Goal: Task Accomplishment & Management: Complete application form

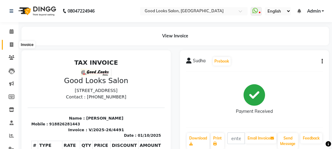
click at [7, 45] on span at bounding box center [11, 44] width 11 height 7
select select "service"
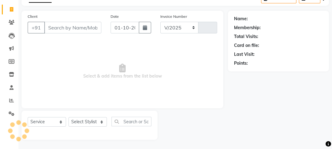
select select "4230"
type input "4492"
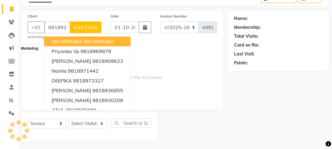
type input "9818922055"
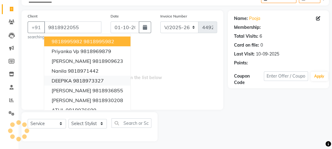
select select "1: Object"
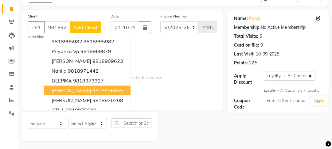
click at [142, 87] on span "Select & add items from the list below" at bounding box center [122, 72] width 189 height 61
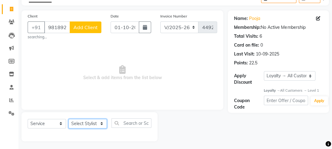
click at [83, 122] on select "Select Stylist [PERSON_NAME] Manager [PERSON_NAME] Pooja [PERSON_NAME] Raman 2 …" at bounding box center [87, 124] width 38 height 10
drag, startPoint x: 192, startPoint y: 53, endPoint x: 187, endPoint y: 52, distance: 5.1
click at [192, 53] on span "Select & add items from the list below" at bounding box center [122, 72] width 189 height 61
click at [53, 28] on input "9818922055" at bounding box center [57, 27] width 26 height 12
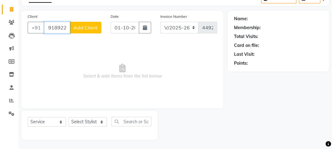
type input "9818922055"
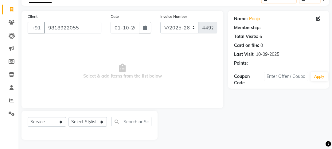
select select "1: Object"
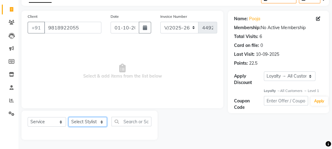
click at [72, 123] on select "Select Stylist [PERSON_NAME] Manager [PERSON_NAME] Pooja [PERSON_NAME] Raman 2 …" at bounding box center [87, 122] width 38 height 10
click at [68, 117] on select "Select Stylist [PERSON_NAME] Manager [PERSON_NAME] Pooja [PERSON_NAME] Raman 2 …" at bounding box center [87, 122] width 38 height 10
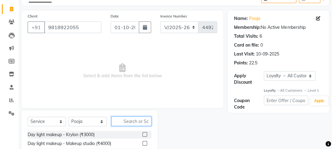
click at [130, 120] on input "text" at bounding box center [131, 122] width 40 height 10
click at [92, 120] on select "Select Stylist [PERSON_NAME] Manager [PERSON_NAME] Pooja [PERSON_NAME] Raman 2 …" at bounding box center [87, 122] width 38 height 10
select select "70835"
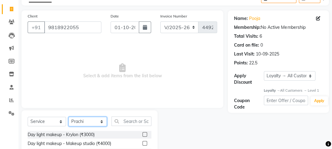
click at [68, 117] on select "Select Stylist [PERSON_NAME] Manager [PERSON_NAME] Pooja [PERSON_NAME] Raman 2 …" at bounding box center [87, 122] width 38 height 10
click at [123, 126] on input "text" at bounding box center [131, 122] width 40 height 10
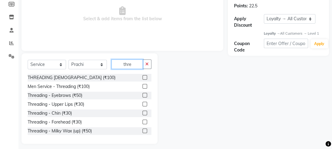
scroll to position [97, 0]
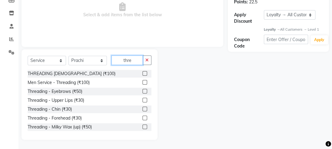
type input "thre"
click at [142, 91] on label at bounding box center [144, 91] width 5 height 5
click at [142, 91] on input "checkbox" at bounding box center [144, 92] width 4 height 4
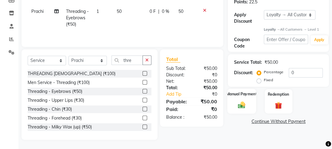
checkbox input "false"
click at [246, 107] on img at bounding box center [242, 105] width 12 height 8
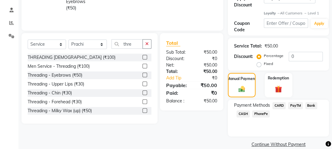
scroll to position [122, 0]
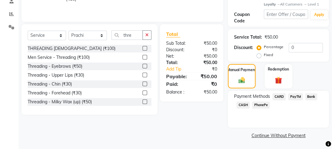
click at [246, 106] on span "CASH" at bounding box center [242, 105] width 13 height 7
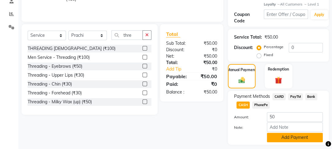
click at [276, 139] on button "Add Payment" at bounding box center [295, 138] width 56 height 10
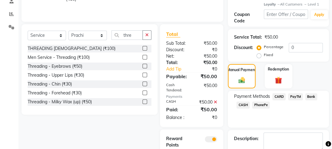
scroll to position [159, 0]
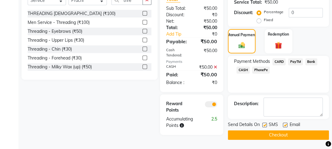
click at [284, 123] on label at bounding box center [285, 125] width 5 height 5
click at [284, 123] on input "checkbox" at bounding box center [285, 125] width 4 height 4
checkbox input "false"
click at [263, 123] on label at bounding box center [264, 125] width 5 height 5
click at [263, 123] on input "checkbox" at bounding box center [264, 125] width 4 height 4
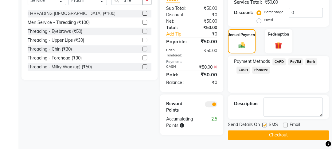
checkbox input "false"
click at [264, 130] on button "Checkout" at bounding box center [278, 135] width 101 height 10
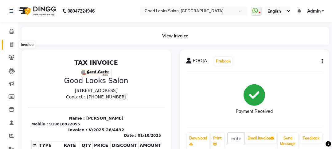
click at [10, 48] on span at bounding box center [11, 44] width 11 height 7
select select "4230"
select select "service"
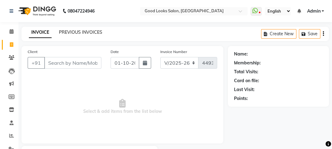
click at [80, 31] on link "PREVIOUS INVOICES" at bounding box center [80, 32] width 43 height 6
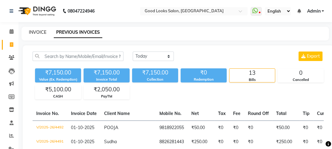
click at [34, 33] on link "INVOICE" at bounding box center [37, 32] width 17 height 6
select select "service"
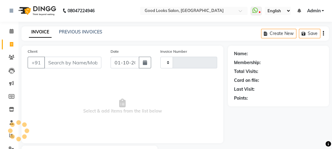
type input "4493"
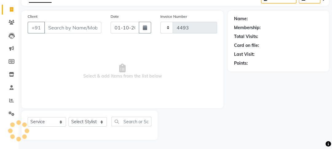
select select "4230"
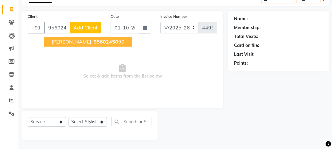
type input "9560245090"
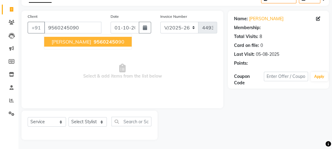
select select "1: Object"
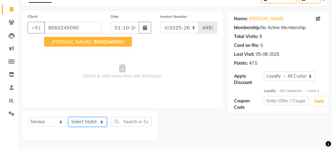
click at [77, 123] on select "Select Stylist [PERSON_NAME] Manager [PERSON_NAME] Pooja [PERSON_NAME] Raman 2 …" at bounding box center [87, 122] width 38 height 10
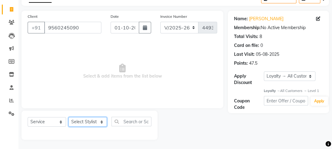
select select "79136"
click at [68, 117] on select "Select Stylist [PERSON_NAME] Manager [PERSON_NAME] Pooja [PERSON_NAME] Raman 2 …" at bounding box center [87, 122] width 38 height 10
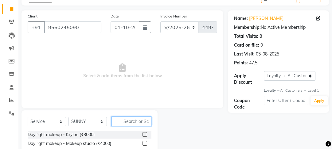
click at [137, 123] on input "text" at bounding box center [131, 122] width 40 height 10
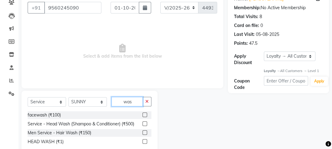
scroll to position [71, 0]
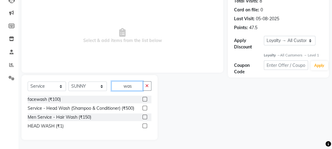
type input "was"
click at [145, 110] on label at bounding box center [144, 108] width 5 height 5
click at [145, 110] on input "checkbox" at bounding box center [144, 108] width 4 height 4
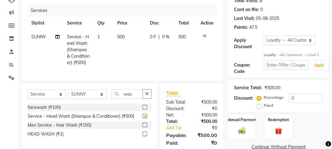
click at [153, 33] on td "0 F | 0 %" at bounding box center [160, 50] width 29 height 40
checkbox input "false"
select select "79136"
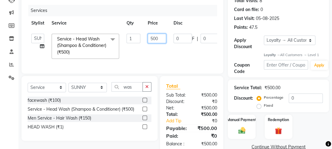
drag, startPoint x: 154, startPoint y: 39, endPoint x: 134, endPoint y: 35, distance: 19.8
click at [134, 35] on tr "[PERSON_NAME] Manager [PERSON_NAME] [PERSON_NAME] Raman 2 Reception Sameer SUNN…" at bounding box center [146, 46] width 237 height 33
type input "350"
click at [96, 93] on div "Select Service Product Membership Package Voucher Prepaid Gift Card Select Styl…" at bounding box center [90, 89] width 124 height 14
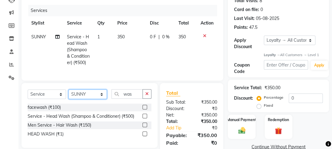
select select "22725"
click at [68, 94] on select "Select Stylist [PERSON_NAME] Manager [PERSON_NAME] Pooja [PERSON_NAME] Raman 2 …" at bounding box center [87, 95] width 38 height 10
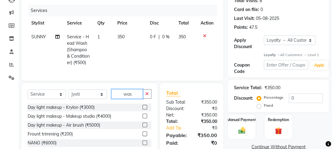
drag, startPoint x: 139, startPoint y: 101, endPoint x: 113, endPoint y: 103, distance: 26.2
click at [113, 103] on div "Select Service Product Membership Package Voucher Prepaid Gift Card Select Styl…" at bounding box center [90, 96] width 124 height 14
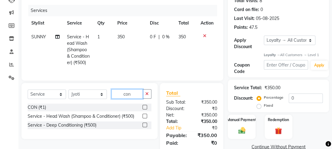
type input "con"
click at [140, 111] on div "CON (₹1)" at bounding box center [90, 108] width 124 height 8
click at [146, 110] on label at bounding box center [144, 107] width 5 height 5
click at [146, 110] on input "checkbox" at bounding box center [144, 108] width 4 height 4
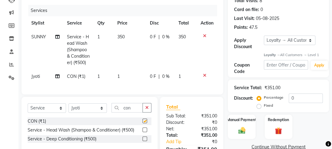
click at [141, 79] on td "1" at bounding box center [130, 77] width 33 height 14
checkbox input "false"
select select "22725"
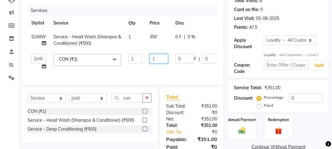
click at [161, 61] on input "1" at bounding box center [158, 59] width 18 height 10
type input "150"
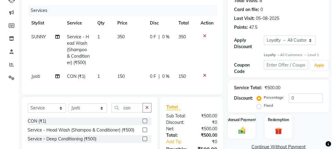
click at [161, 69] on tbody "SUNNY Service - Head Wash (Shampoo & Conditioner) (₹500) 1 350 0 F | 0 % 350 Jy…" at bounding box center [122, 56] width 189 height 53
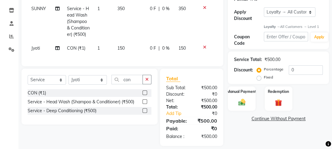
scroll to position [109, 0]
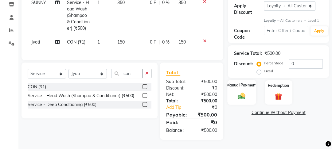
drag, startPoint x: 244, startPoint y: 93, endPoint x: 246, endPoint y: 99, distance: 6.3
click at [244, 93] on img at bounding box center [242, 96] width 12 height 8
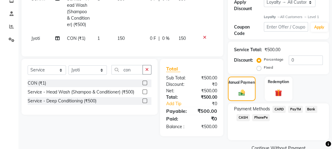
click at [293, 110] on span "PayTM" at bounding box center [295, 109] width 15 height 7
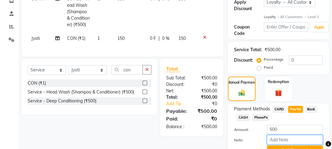
click at [288, 143] on input "Note:" at bounding box center [295, 140] width 56 height 10
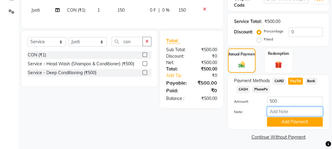
scroll to position [140, 0]
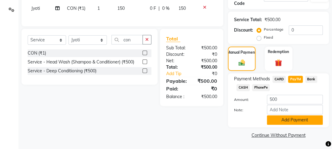
click at [284, 120] on button "Add Payment" at bounding box center [295, 120] width 56 height 10
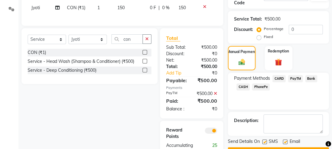
click at [284, 141] on label at bounding box center [285, 142] width 5 height 5
click at [284, 141] on input "checkbox" at bounding box center [285, 142] width 4 height 4
checkbox input "false"
click at [266, 141] on label at bounding box center [264, 142] width 5 height 5
click at [266, 141] on input "checkbox" at bounding box center [264, 142] width 4 height 4
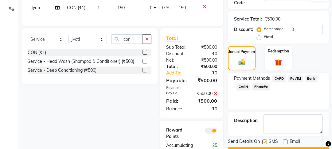
checkbox input "false"
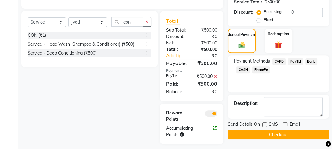
scroll to position [172, 0]
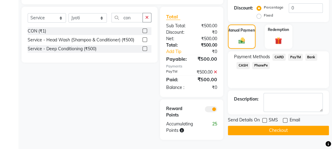
click at [265, 126] on button "Checkout" at bounding box center [278, 131] width 101 height 10
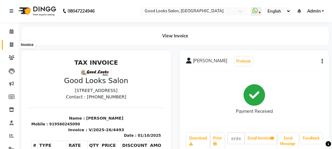
click at [11, 45] on icon at bounding box center [11, 44] width 3 height 5
select select "service"
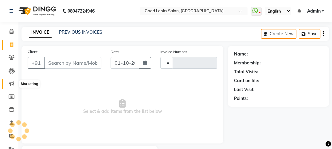
type input "4494"
select select "4230"
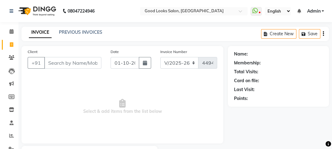
click at [72, 35] on div "PREVIOUS INVOICES" at bounding box center [80, 32] width 43 height 6
click at [91, 31] on link "PREVIOUS INVOICES" at bounding box center [80, 32] width 43 height 6
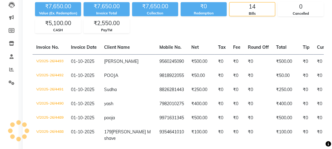
scroll to position [74, 0]
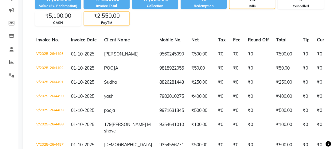
click at [129, 15] on div "₹2,550.00" at bounding box center [106, 16] width 45 height 9
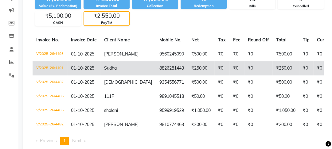
scroll to position [0, 0]
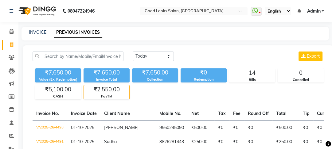
click at [26, 33] on div "INVOICE PREVIOUS INVOICES" at bounding box center [171, 32] width 300 height 6
click at [37, 28] on div "INVOICE PREVIOUS INVOICES" at bounding box center [174, 34] width 307 height 14
click at [37, 30] on link "INVOICE" at bounding box center [37, 32] width 17 height 6
select select "service"
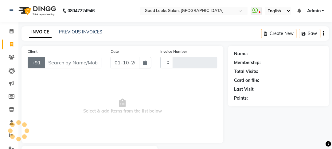
type input "4494"
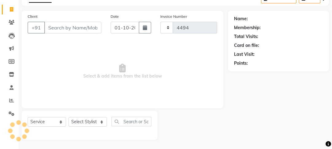
select select "4230"
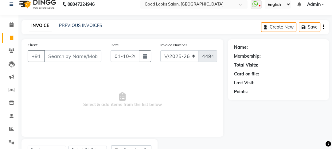
scroll to position [0, 0]
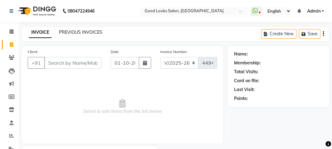
click at [75, 31] on link "PREVIOUS INVOICES" at bounding box center [80, 32] width 43 height 6
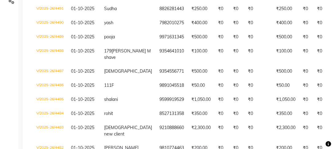
scroll to position [74, 0]
